Goal: Task Accomplishment & Management: Use online tool/utility

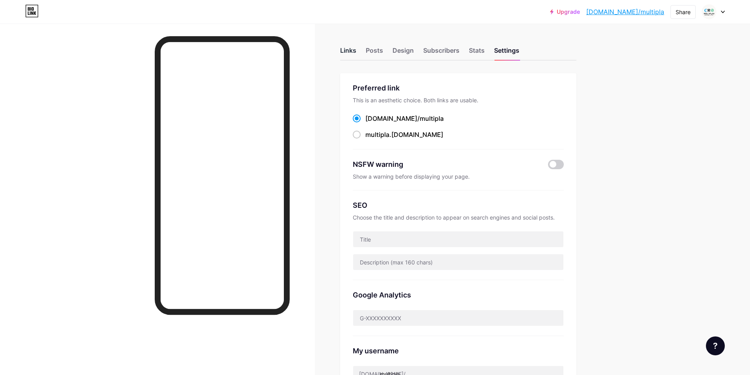
click at [346, 48] on div "Links" at bounding box center [348, 53] width 16 height 14
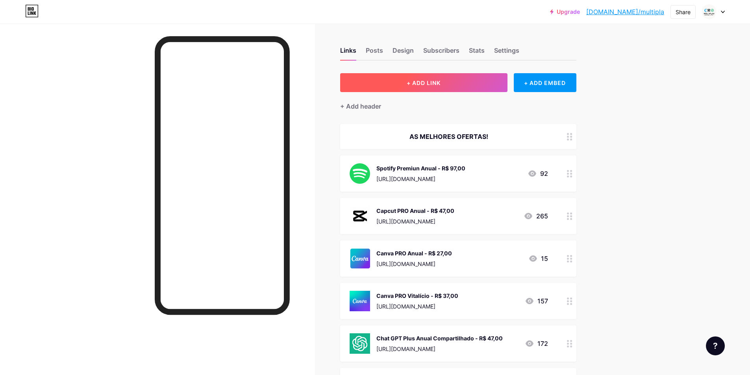
click at [427, 84] on span "+ ADD LINK" at bounding box center [424, 83] width 34 height 7
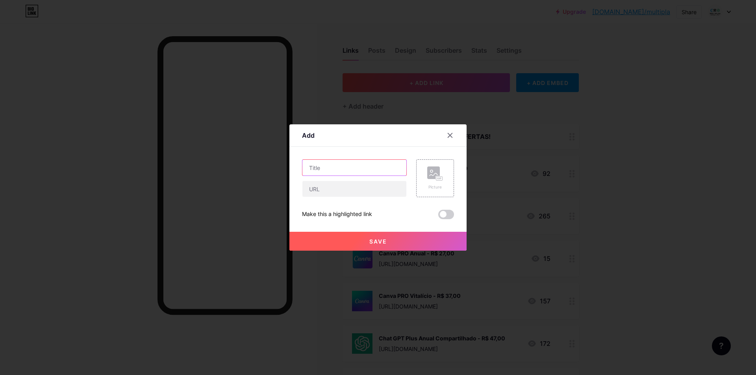
click at [358, 174] on input "text" at bounding box center [354, 168] width 104 height 16
type input "Acessar Sua Compra"
click at [427, 184] on div "Picture" at bounding box center [435, 178] width 38 height 38
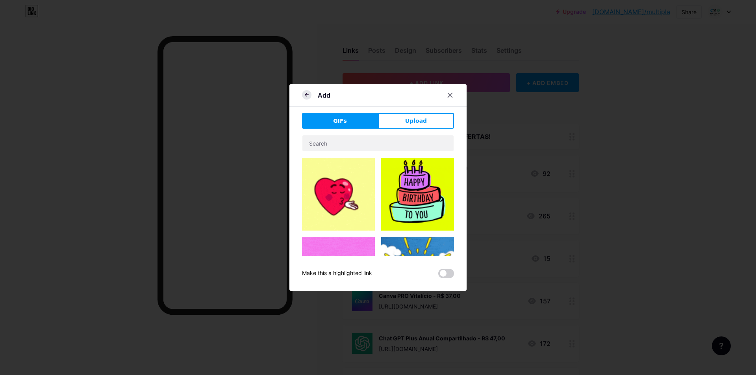
click at [302, 94] on icon at bounding box center [306, 94] width 9 height 9
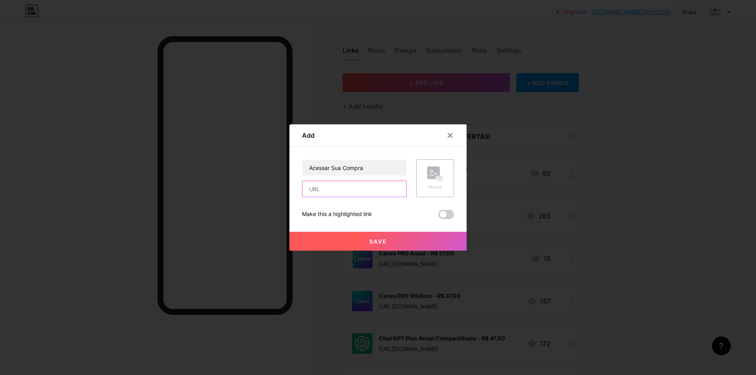
click at [352, 186] on input "text" at bounding box center [354, 189] width 104 height 16
click at [390, 147] on div "Content YouTube Play YouTube video without leaving your page. ADD Vimeo Play Vi…" at bounding box center [378, 183] width 152 height 72
click at [331, 189] on input "text" at bounding box center [354, 189] width 104 height 16
paste input "[DOMAIN_NAME]"
type input "[DOMAIN_NAME]"
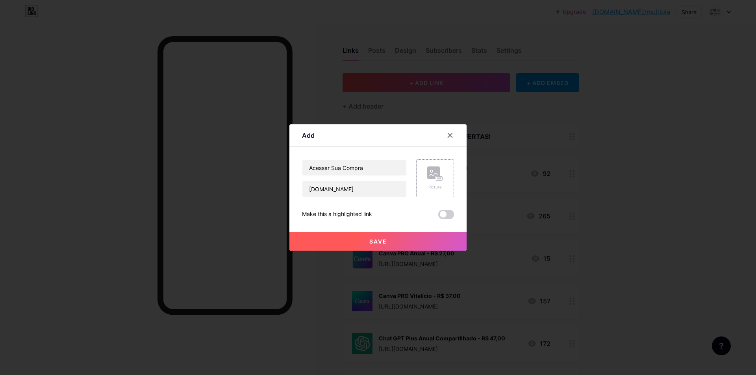
click at [439, 178] on rect at bounding box center [439, 179] width 6 height 4
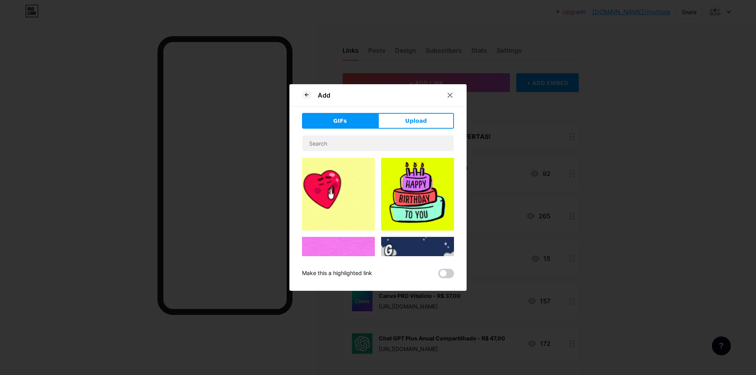
click at [419, 129] on div "GIFs Upload Content YouTube Play YouTube video without leaving your page. ADD V…" at bounding box center [378, 195] width 152 height 165
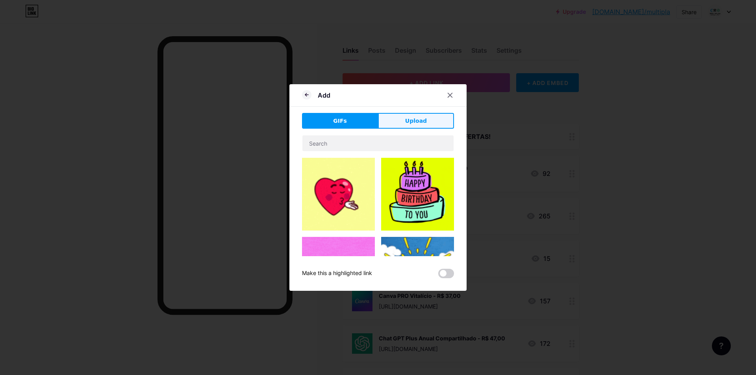
click at [428, 123] on button "Upload" at bounding box center [416, 121] width 76 height 16
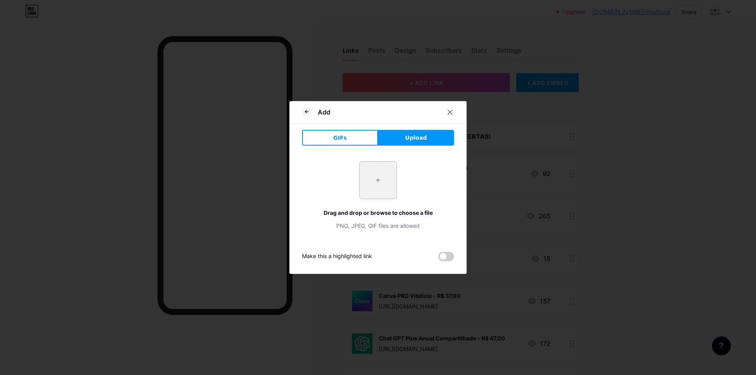
click at [385, 178] on input "file" at bounding box center [377, 180] width 37 height 37
type input "C:\fakepath\robo png.png"
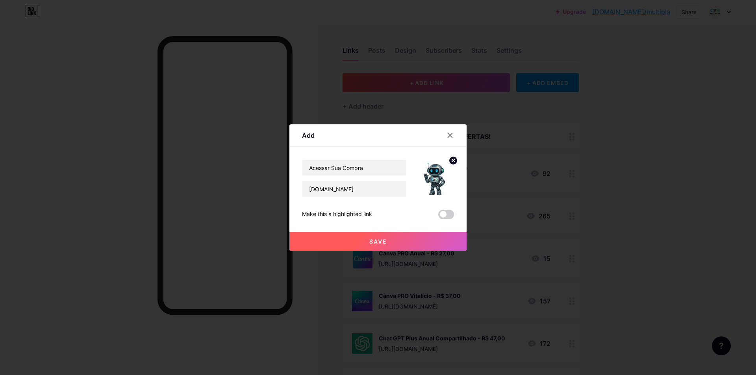
click at [382, 241] on span "Save" at bounding box center [378, 241] width 18 height 7
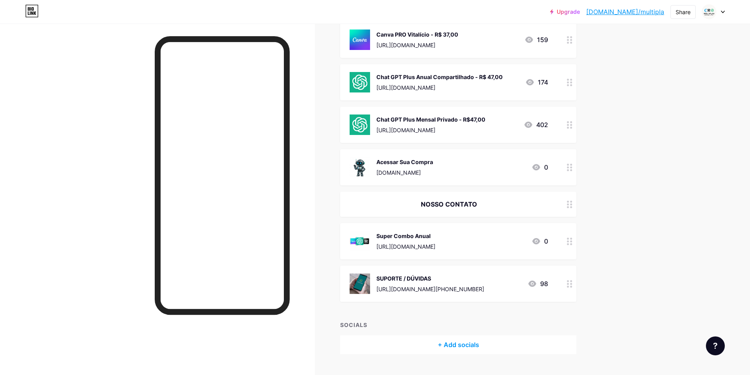
scroll to position [279, 0]
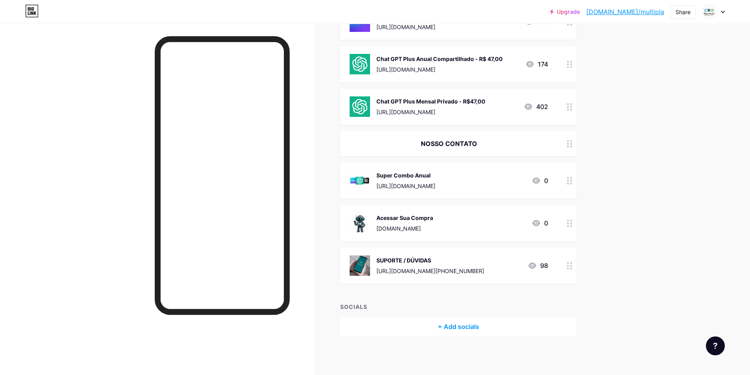
click at [681, 145] on div "Upgrade [DOMAIN_NAME]/multip... [DOMAIN_NAME]/multipla Share Switch accounts Mú…" at bounding box center [375, 48] width 750 height 655
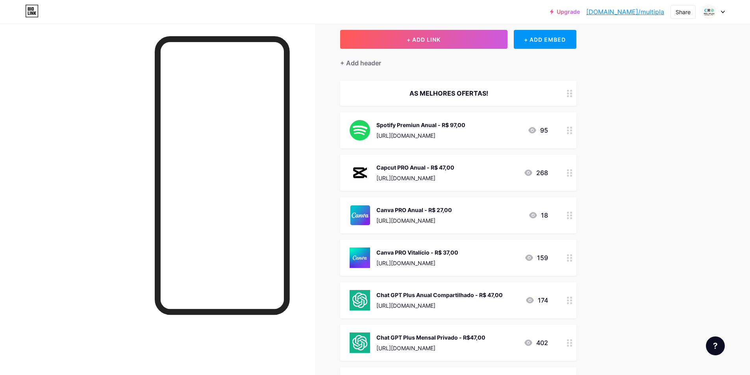
scroll to position [0, 0]
